Goal: Task Accomplishment & Management: Manage account settings

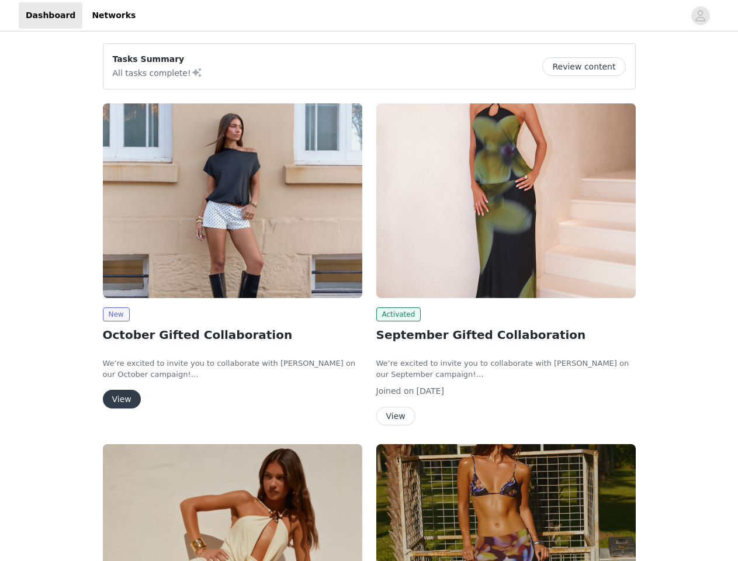
click at [369, 280] on div "Activated September Gifted Collaboration We’re excited to invite you to collabo…" at bounding box center [505, 266] width 273 height 341
click at [369, 16] on div at bounding box center [414, 15] width 542 height 26
click at [700, 16] on icon "avatar" at bounding box center [700, 15] width 11 height 19
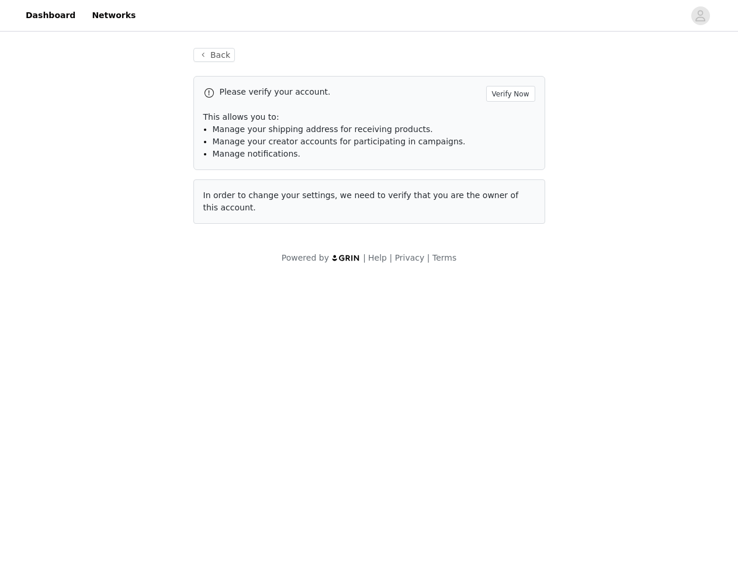
click at [233, 200] on span "In order to change your settings, we need to verify that you are the owner of t…" at bounding box center [360, 201] width 315 height 22
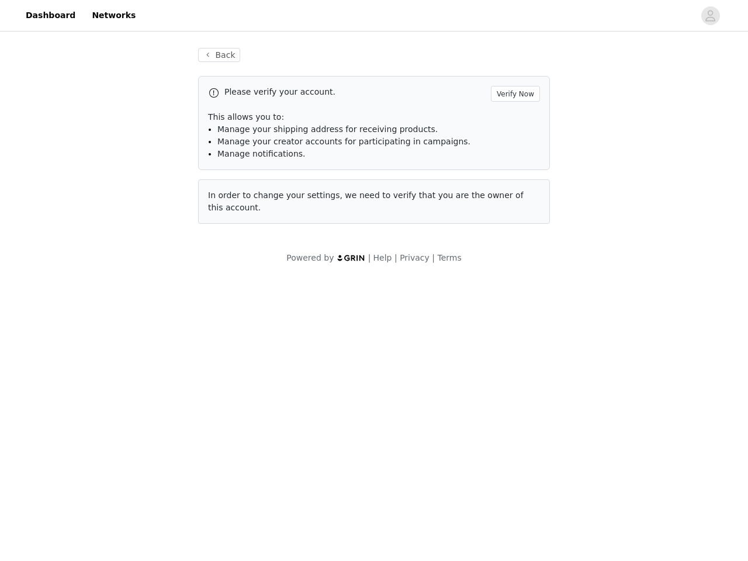
click at [116, 314] on body "Dashboard Networks Back Please verify your account. Verify Now This allows you …" at bounding box center [374, 280] width 748 height 561
click at [121, 399] on body "Dashboard Networks Back Please verify your account. Verify Now This allows you …" at bounding box center [374, 280] width 748 height 561
click at [506, 200] on span "In order to change your settings, we need to verify that you are the owner of t…" at bounding box center [365, 201] width 315 height 22
click at [397, 314] on body "Dashboard Networks Back Please verify your account. Verify Now This allows you …" at bounding box center [374, 280] width 748 height 561
click at [395, 416] on body "Dashboard Networks Back Please verify your account. Verify Now This allows you …" at bounding box center [374, 280] width 748 height 561
